Goal: Task Accomplishment & Management: Use online tool/utility

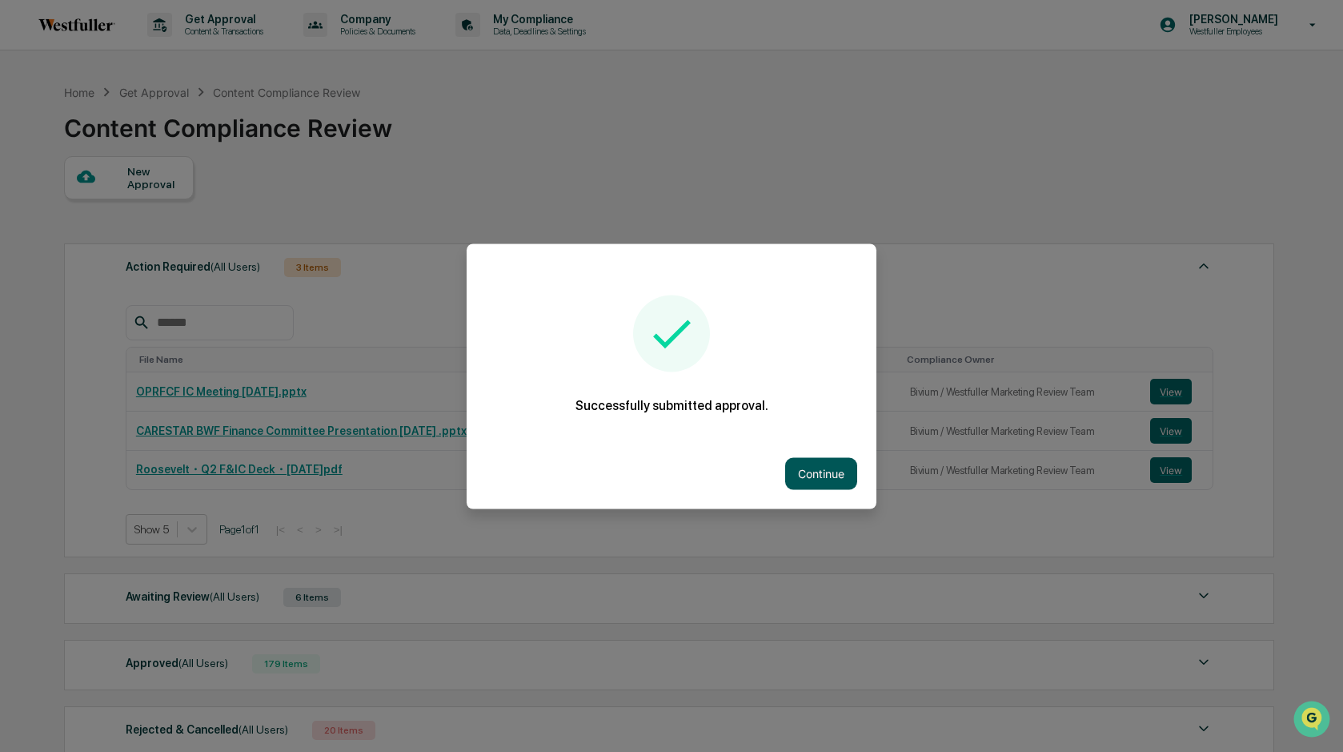
click at [844, 460] on button "Continue" at bounding box center [821, 473] width 72 height 32
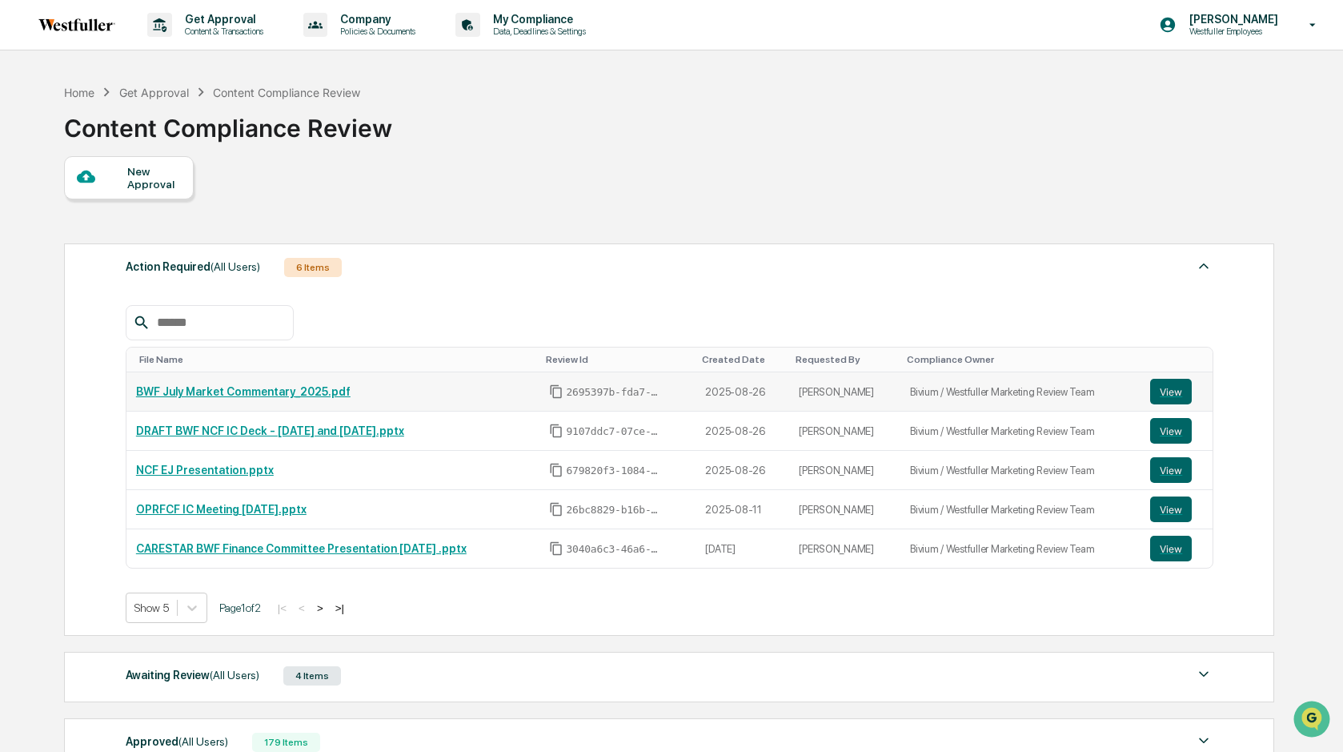
click at [333, 391] on link "BWF July Market Commentary_2025.pdf" at bounding box center [243, 391] width 215 height 13
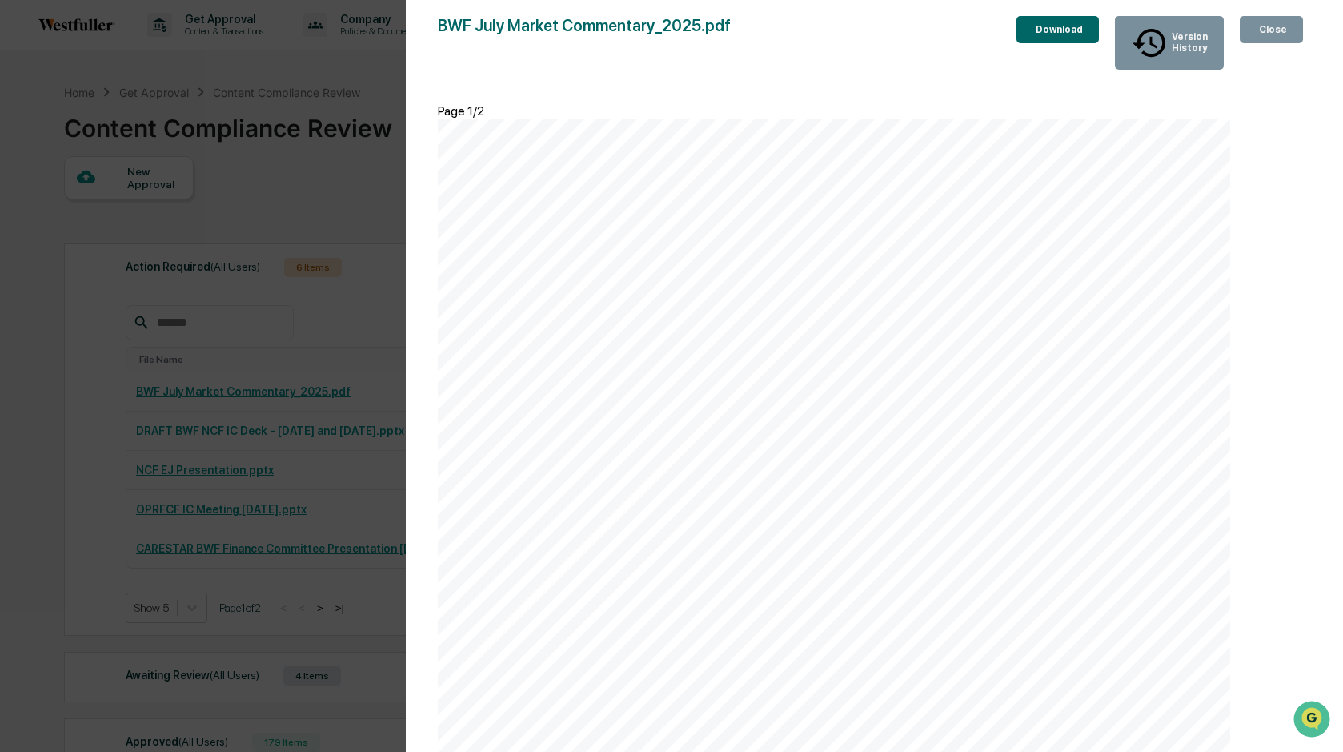
click at [1256, 30] on icon "button" at bounding box center [1256, 30] width 0 height 0
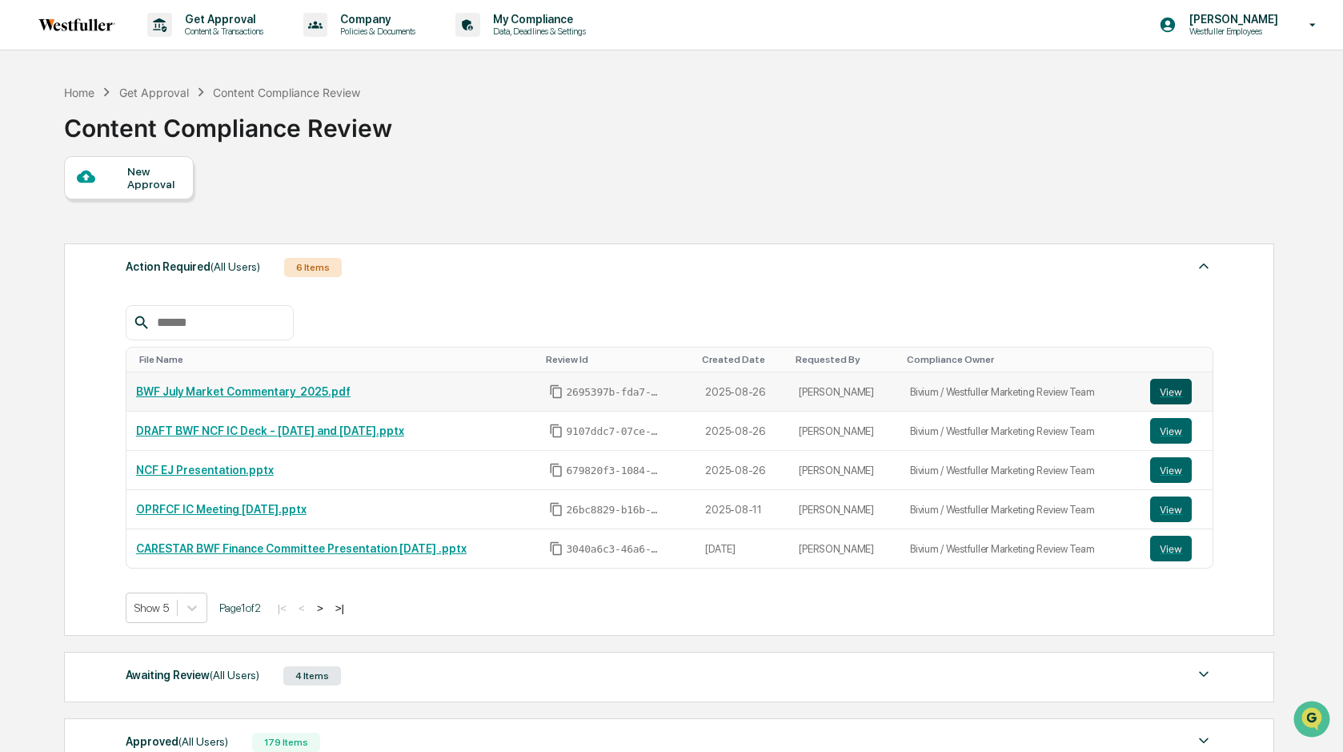
click at [1177, 387] on button "View" at bounding box center [1171, 392] width 42 height 26
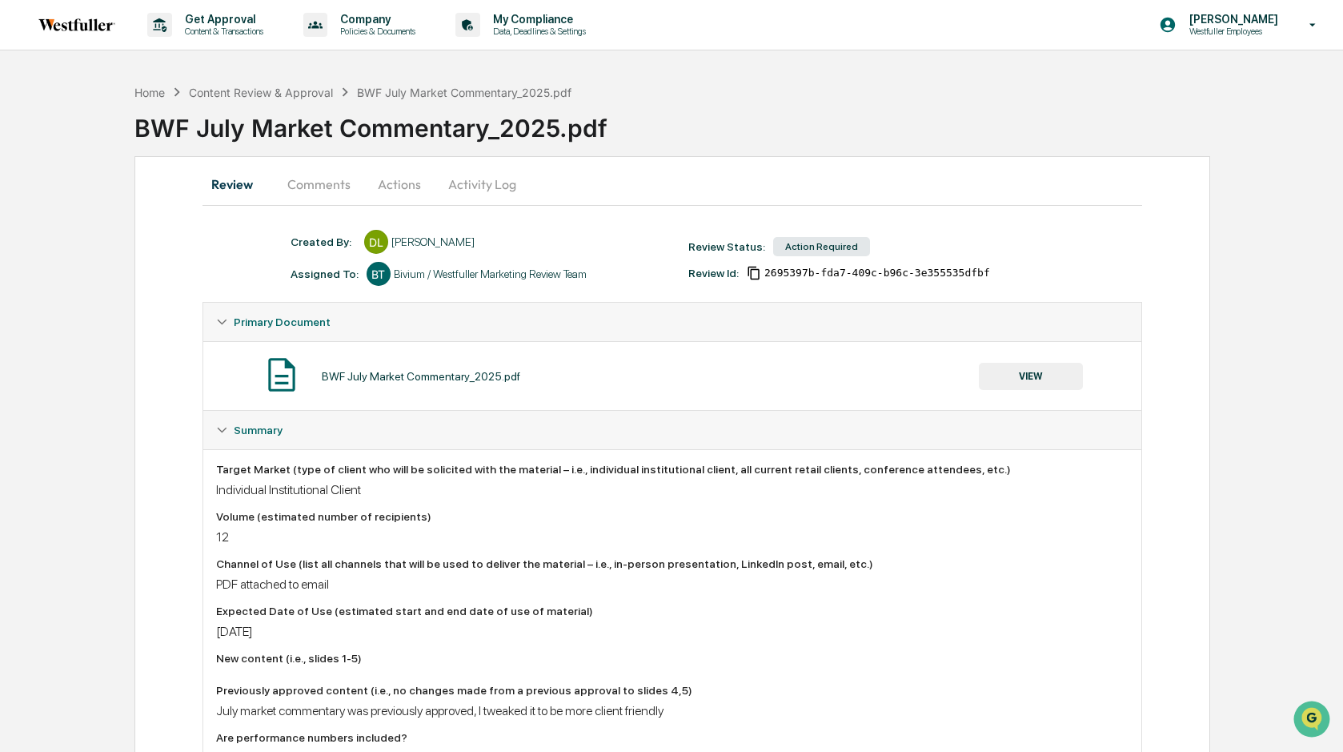
click at [477, 183] on button "Activity Log" at bounding box center [483, 184] width 94 height 38
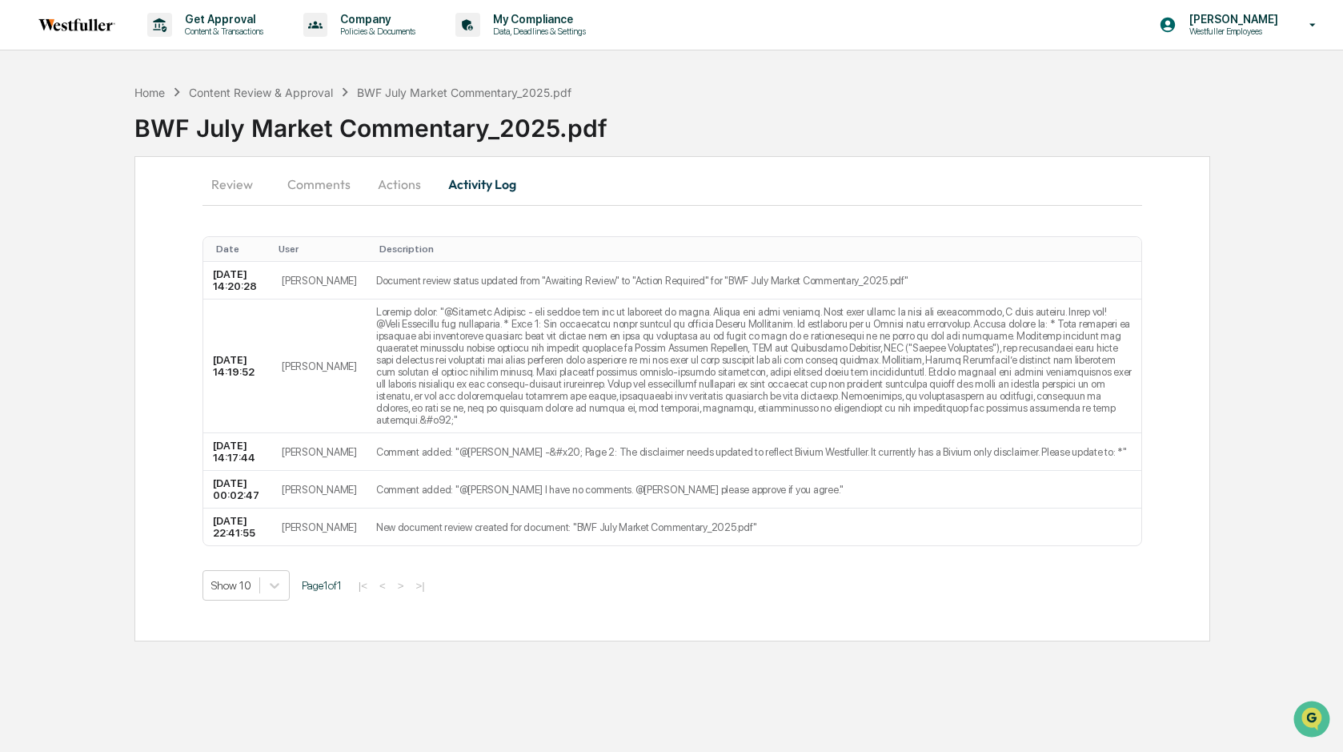
click at [316, 190] on button "Comments" at bounding box center [319, 184] width 89 height 38
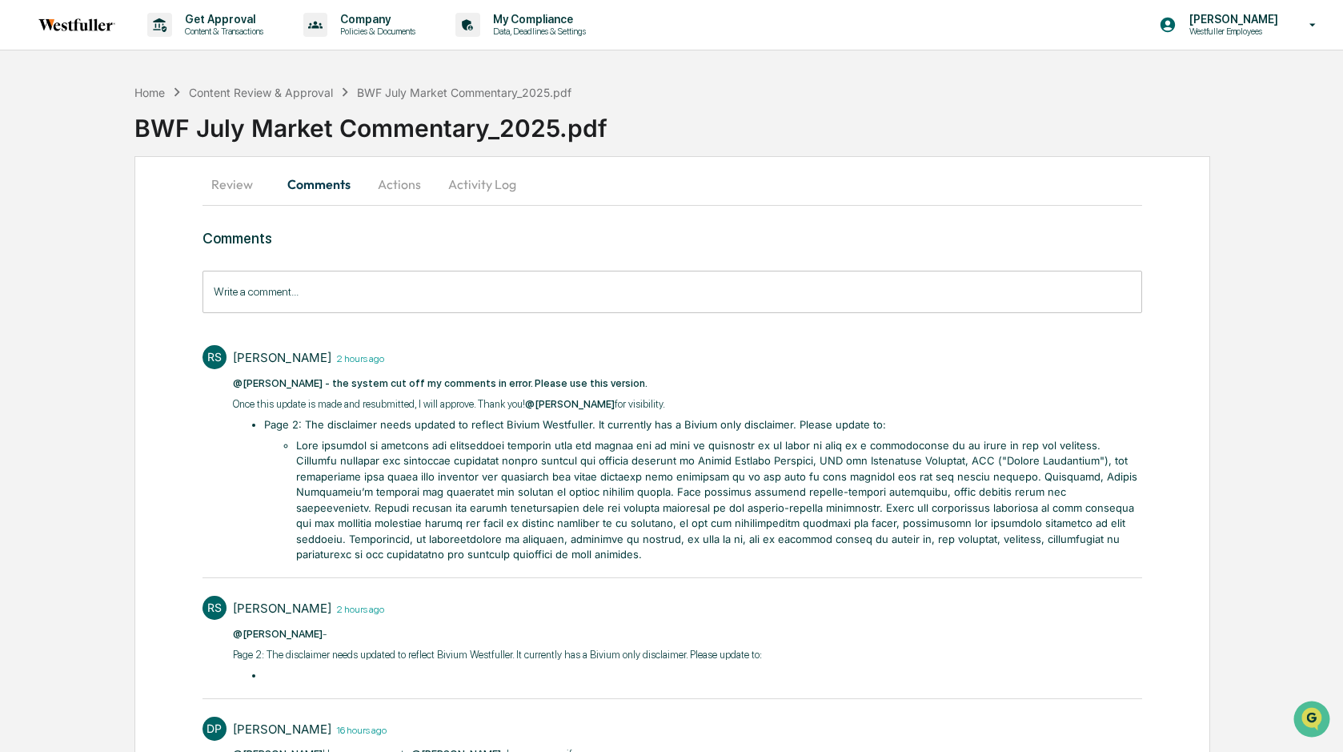
click at [407, 176] on button "Actions" at bounding box center [399, 184] width 72 height 38
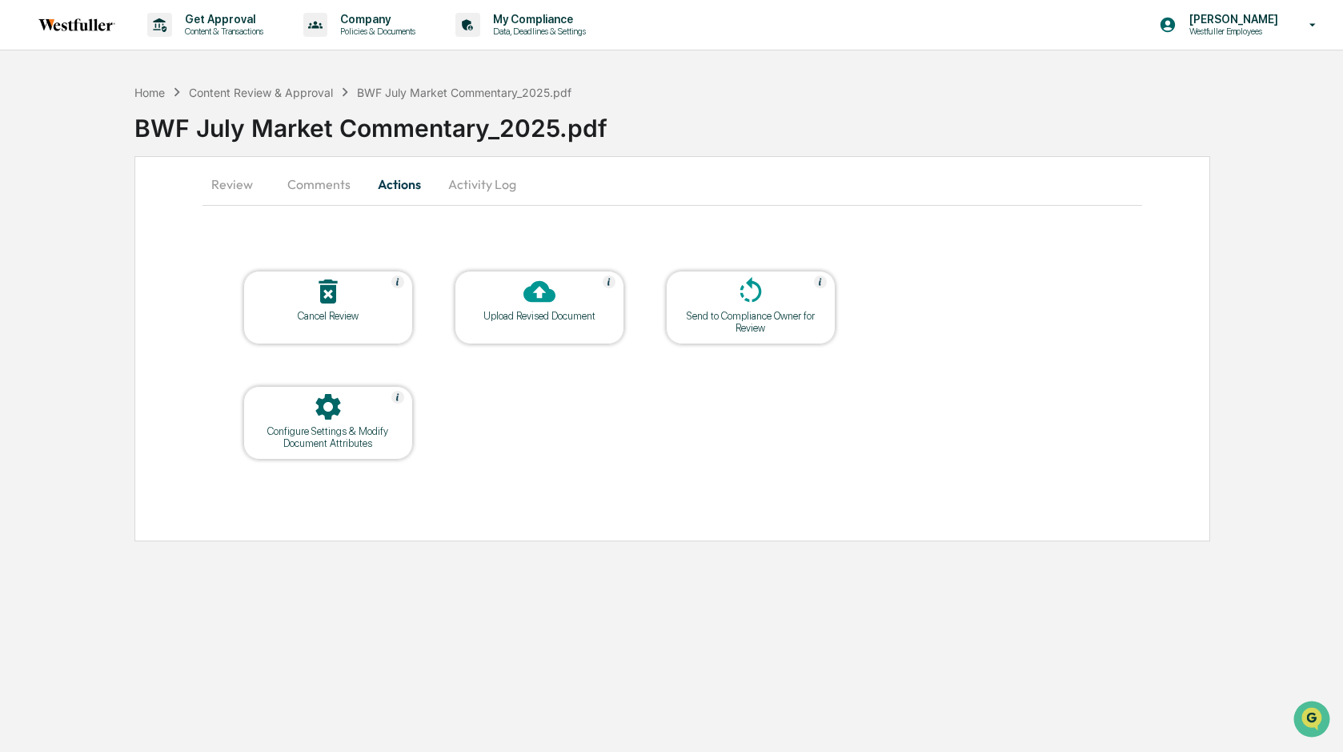
click at [548, 293] on icon at bounding box center [540, 292] width 32 height 22
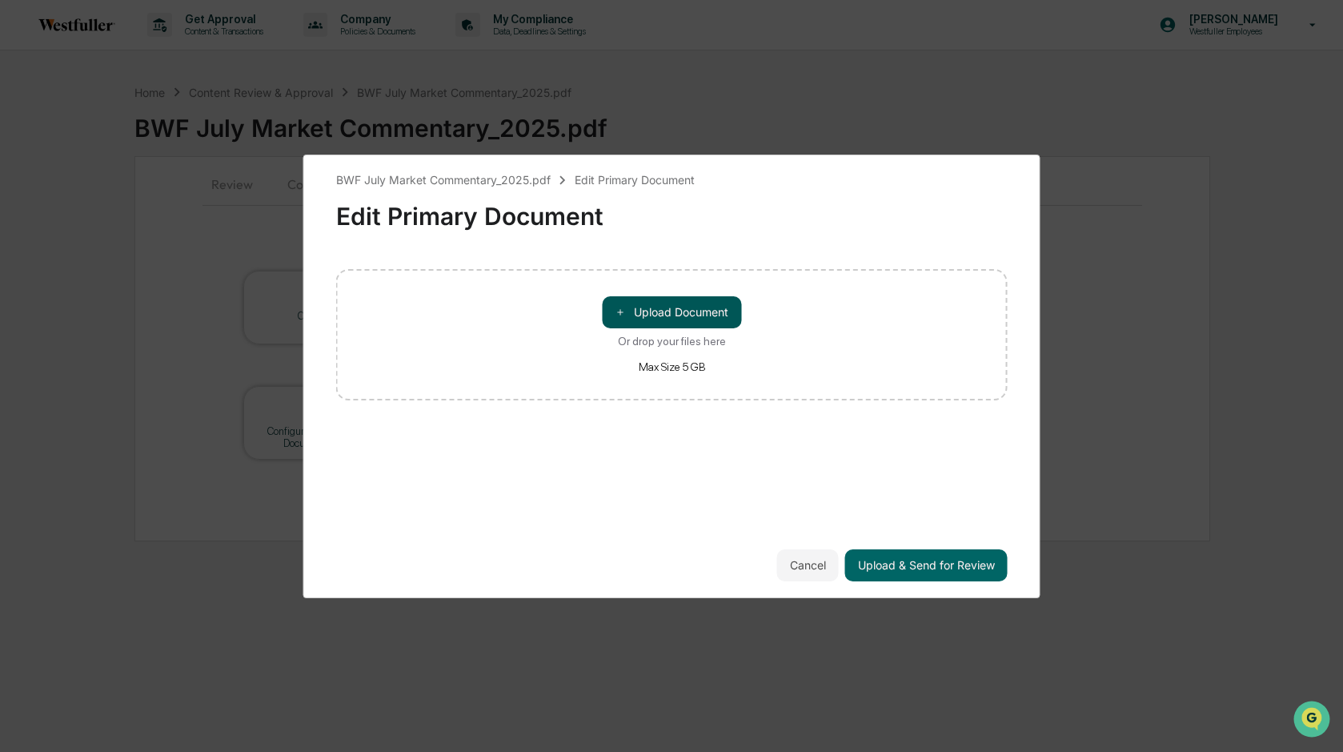
click at [675, 315] on button "＋ Upload Document" at bounding box center [671, 312] width 139 height 32
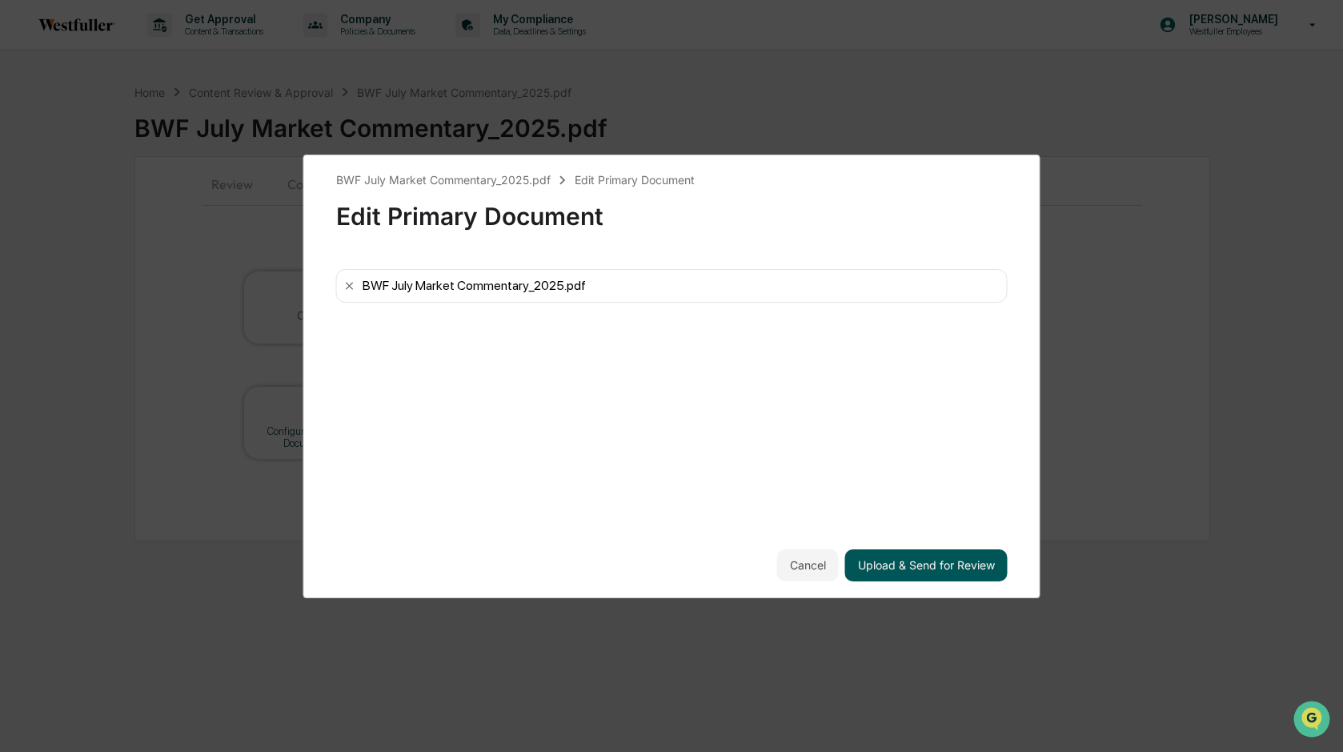
click at [937, 568] on button "Upload & Send for Review" at bounding box center [926, 565] width 163 height 32
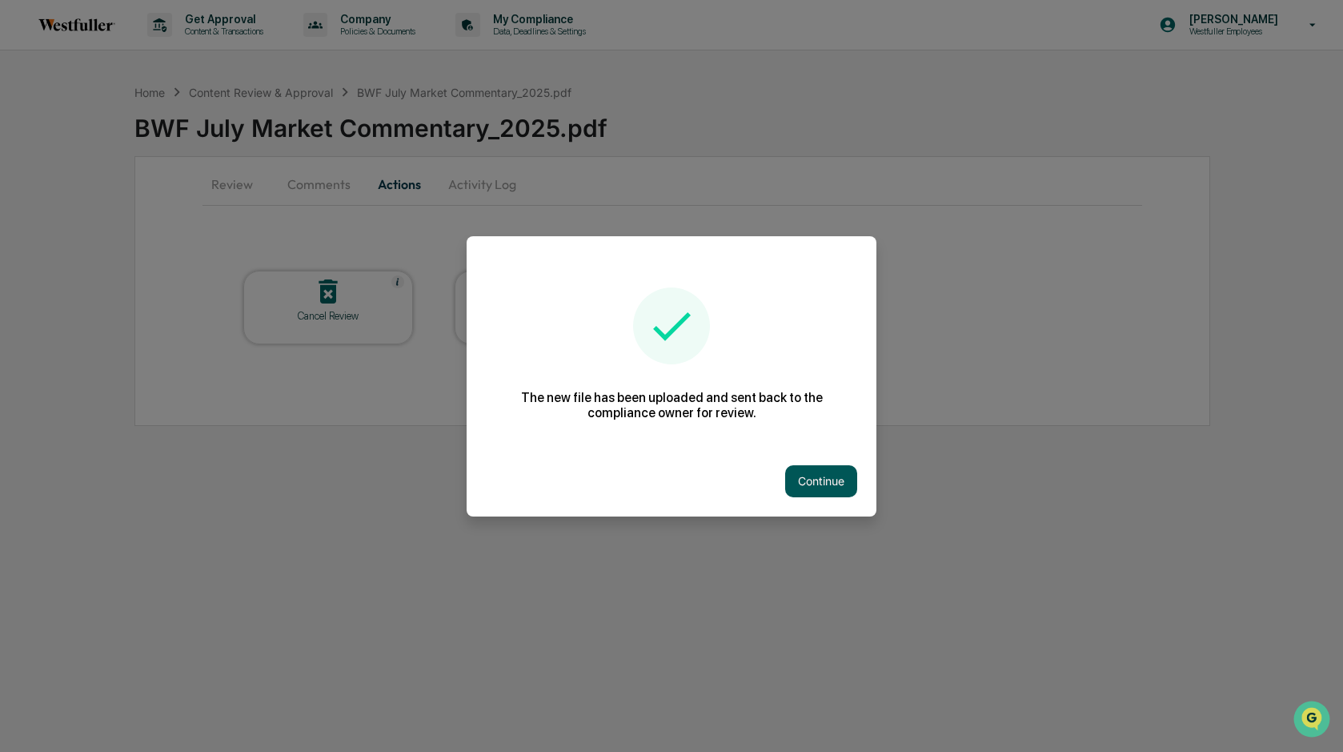
click at [841, 481] on button "Continue" at bounding box center [821, 481] width 72 height 32
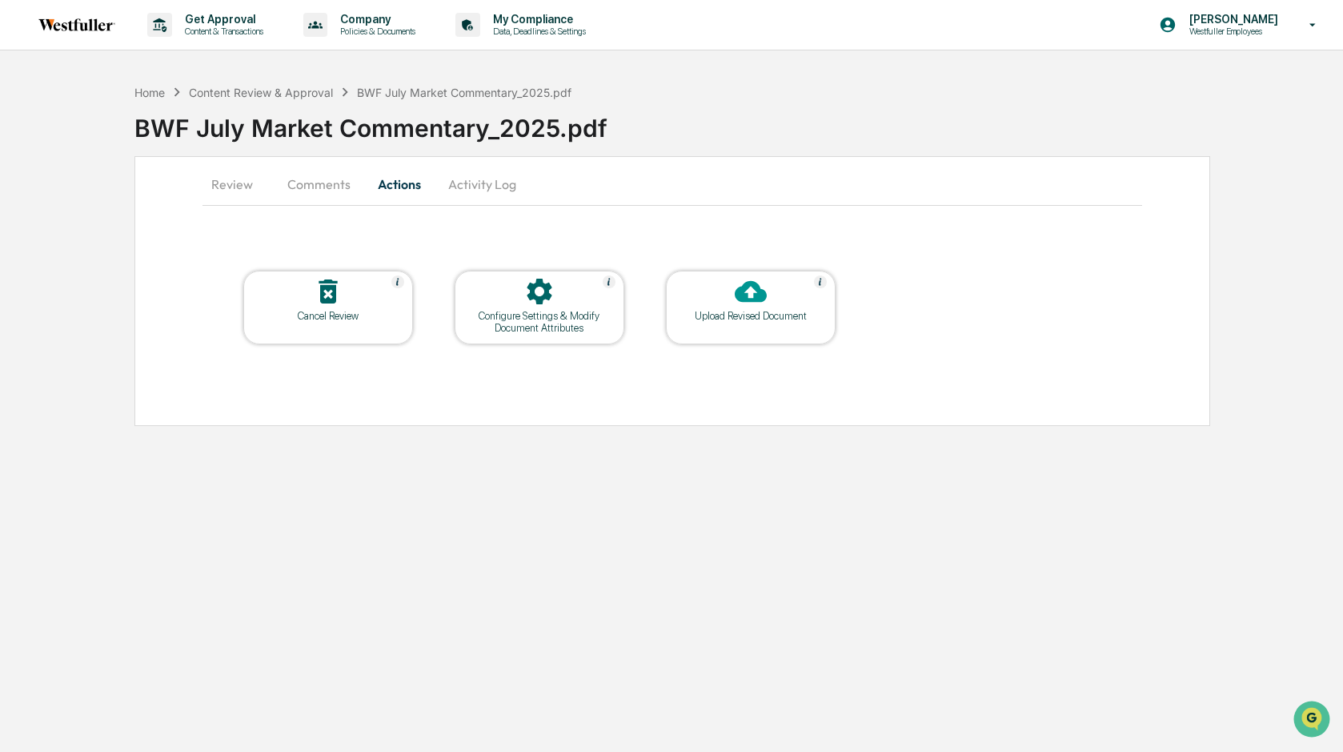
click at [337, 191] on button "Comments" at bounding box center [319, 184] width 89 height 38
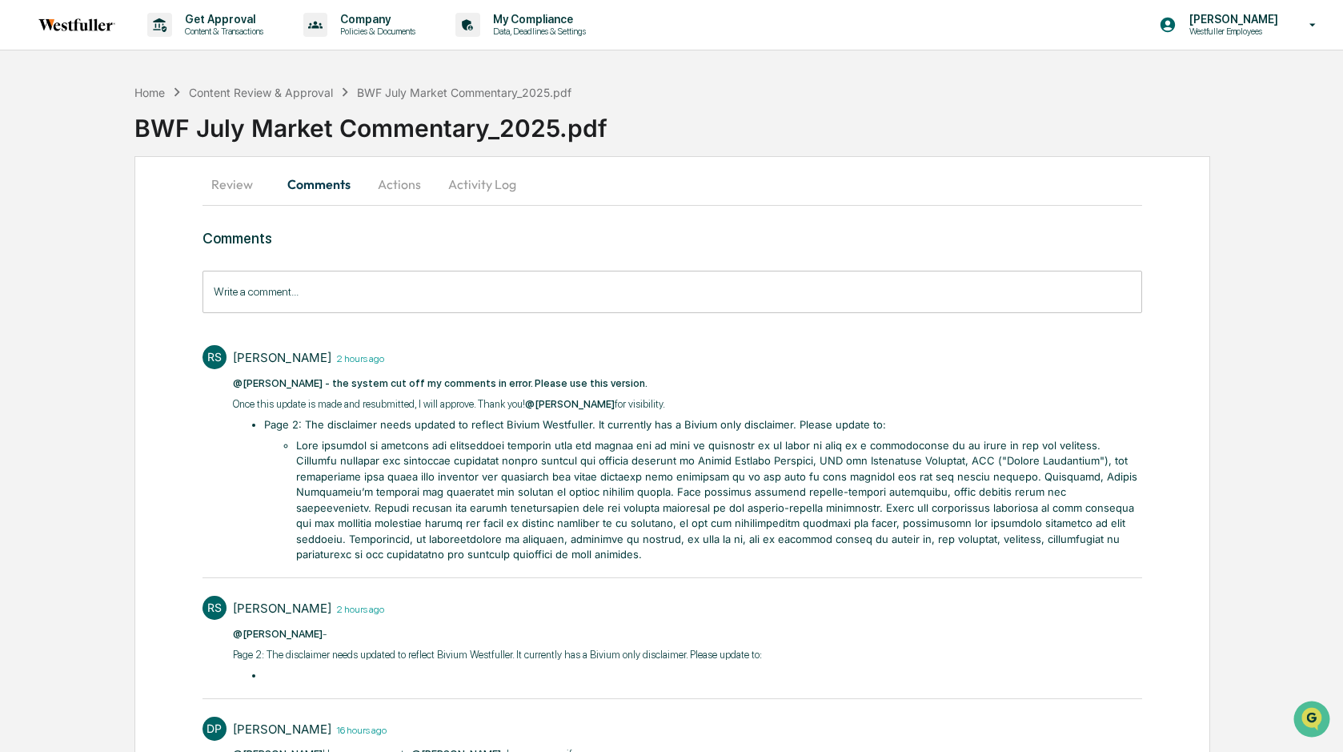
click at [351, 294] on input "Write a comment..." at bounding box center [673, 292] width 941 height 42
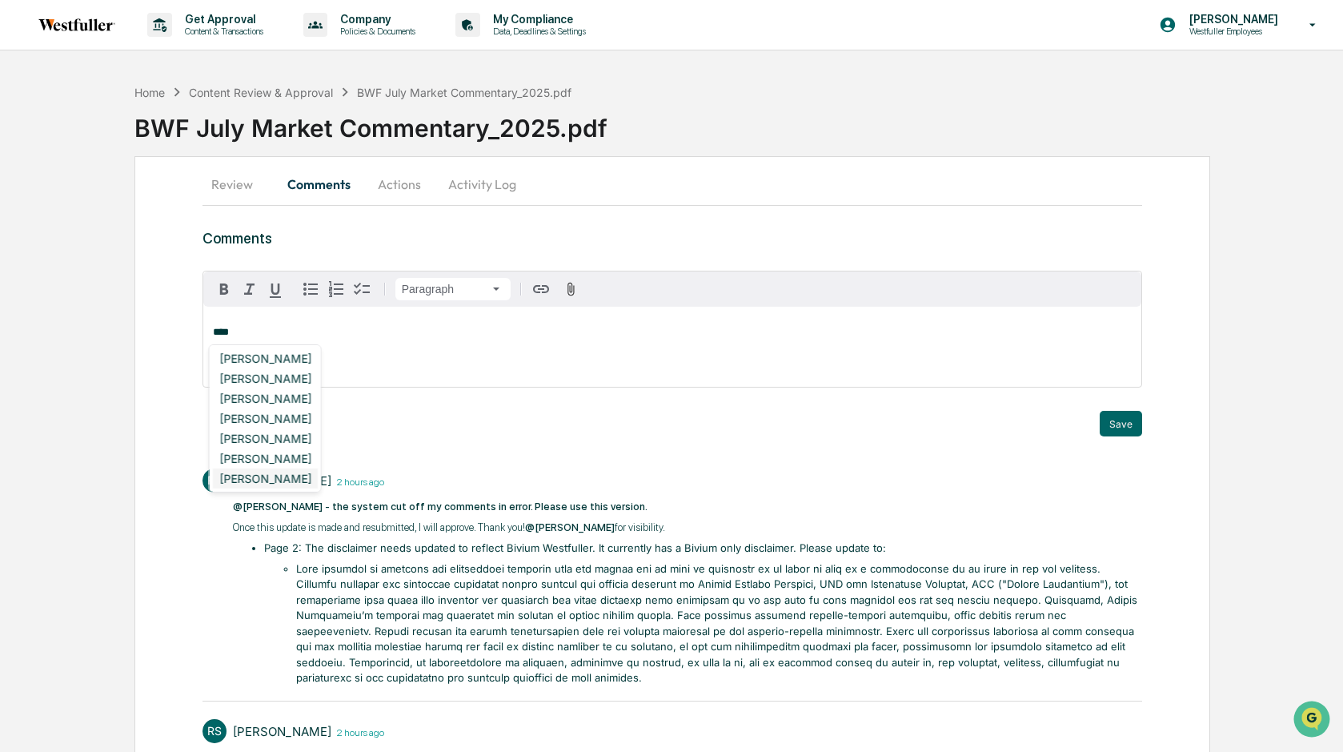
click at [303, 480] on div "Rachel Stanley" at bounding box center [265, 478] width 105 height 20
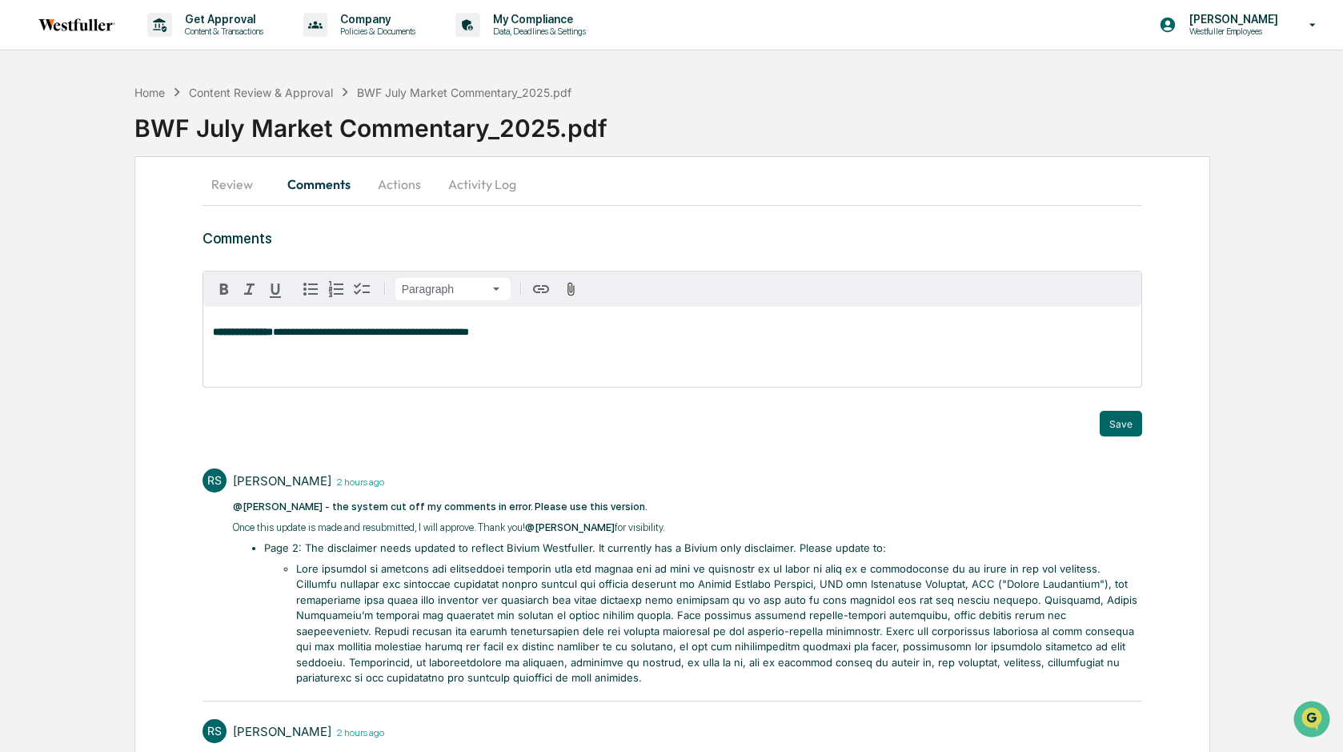
click at [302, 330] on span "**********" at bounding box center [371, 332] width 196 height 10
click at [237, 360] on div "Doug Palenchar" at bounding box center [265, 358] width 105 height 20
click at [665, 334] on p "**********" at bounding box center [673, 332] width 920 height 11
click at [1120, 432] on button "Save" at bounding box center [1121, 424] width 42 height 26
